Goal: Task Accomplishment & Management: Use online tool/utility

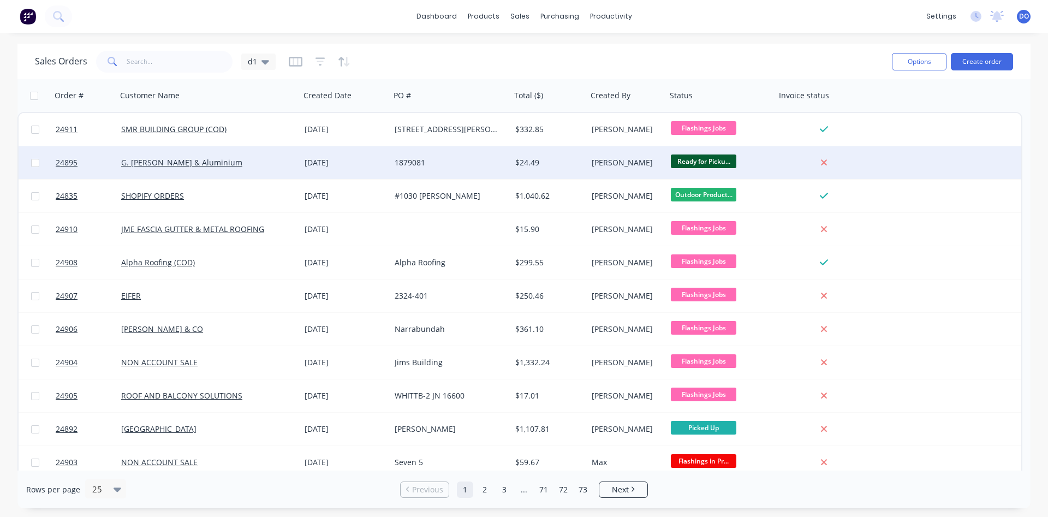
click at [599, 160] on div "[PERSON_NAME]" at bounding box center [624, 162] width 67 height 11
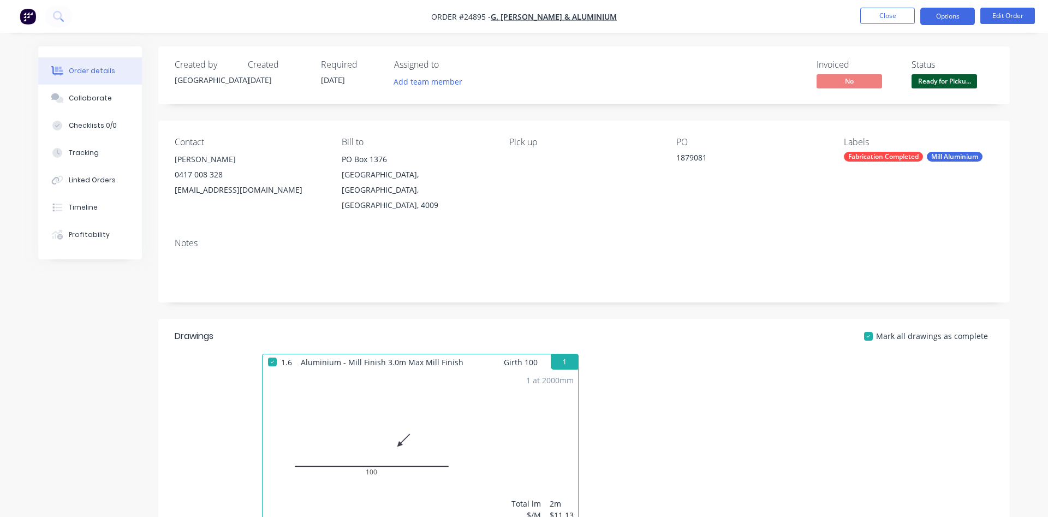
click at [942, 11] on button "Options" at bounding box center [947, 16] width 55 height 17
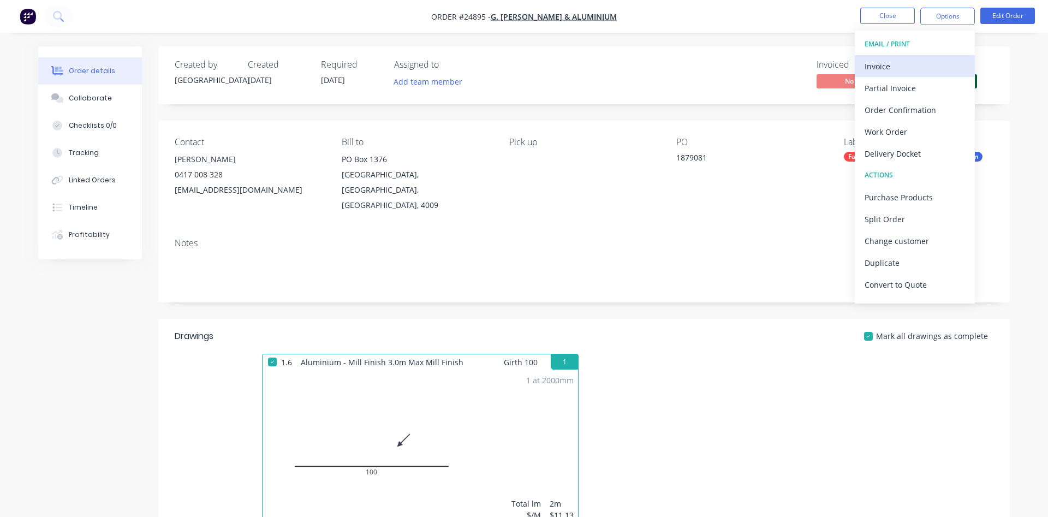
click at [891, 65] on div "Invoice" at bounding box center [914, 66] width 100 height 16
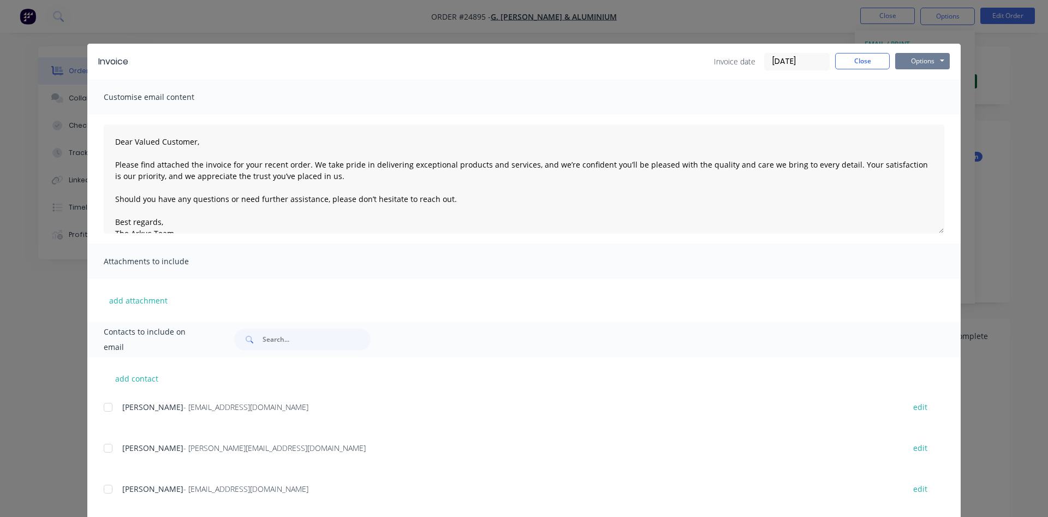
click at [915, 60] on button "Options" at bounding box center [922, 61] width 55 height 16
click at [921, 93] on button "Print" at bounding box center [930, 98] width 70 height 18
click at [865, 58] on button "Close" at bounding box center [862, 61] width 55 height 16
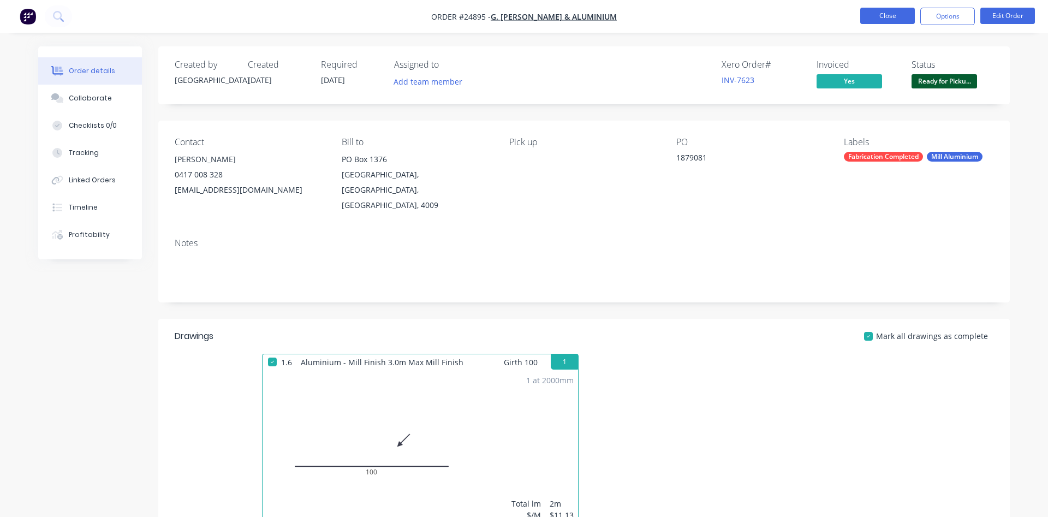
click at [878, 12] on button "Close" at bounding box center [887, 16] width 55 height 16
